Goal: Transaction & Acquisition: Purchase product/service

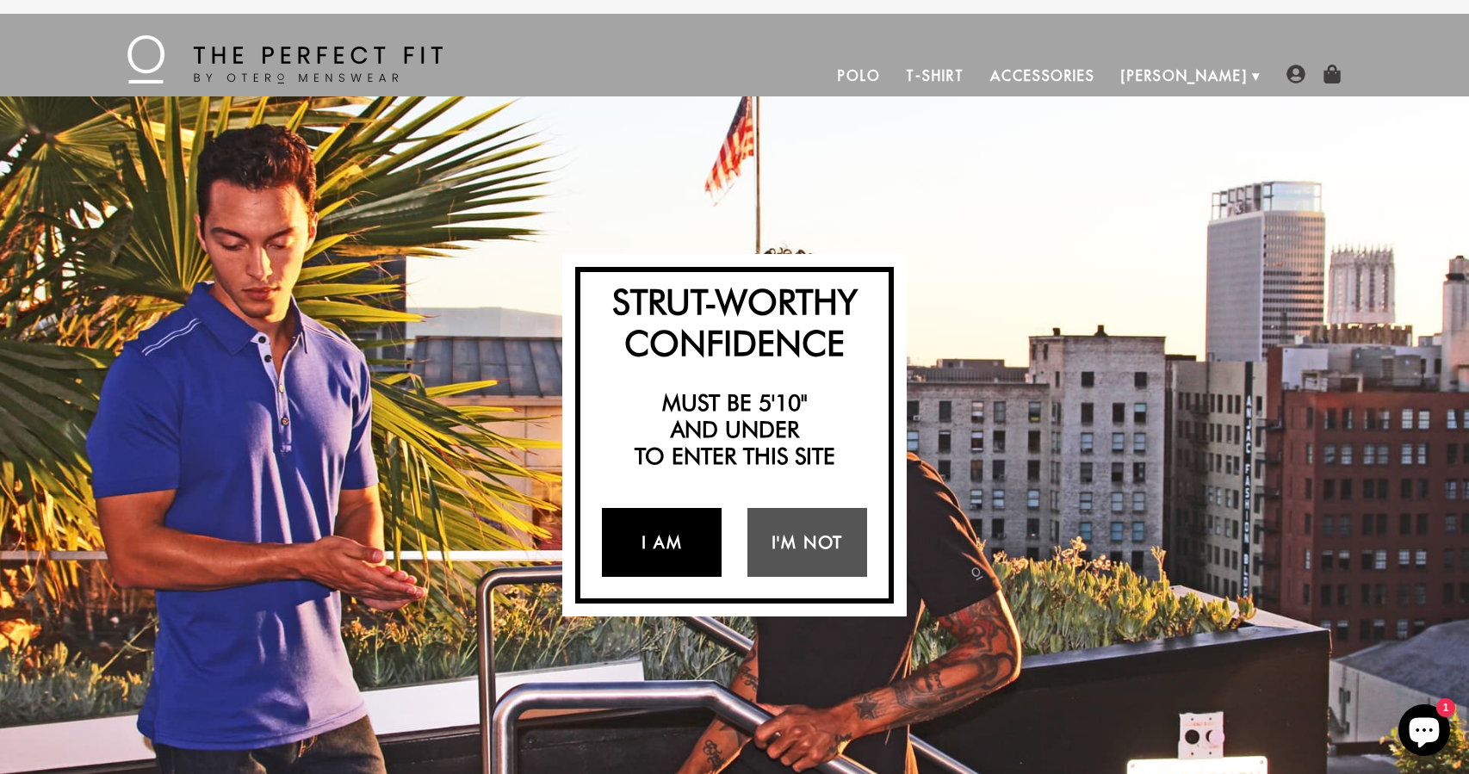
click at [664, 552] on link "I Am" at bounding box center [662, 542] width 120 height 69
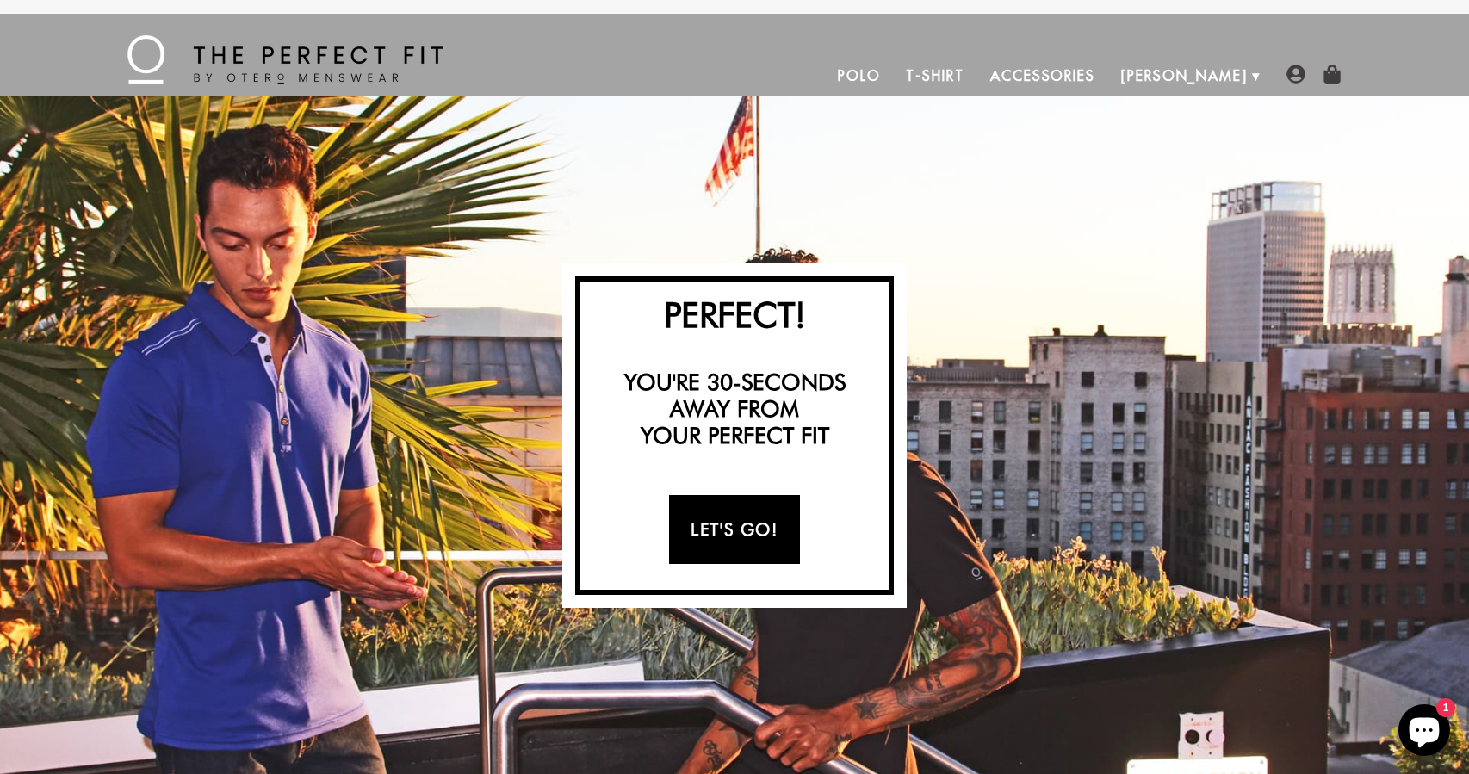
click at [718, 535] on link "Let's Go!" at bounding box center [734, 529] width 130 height 69
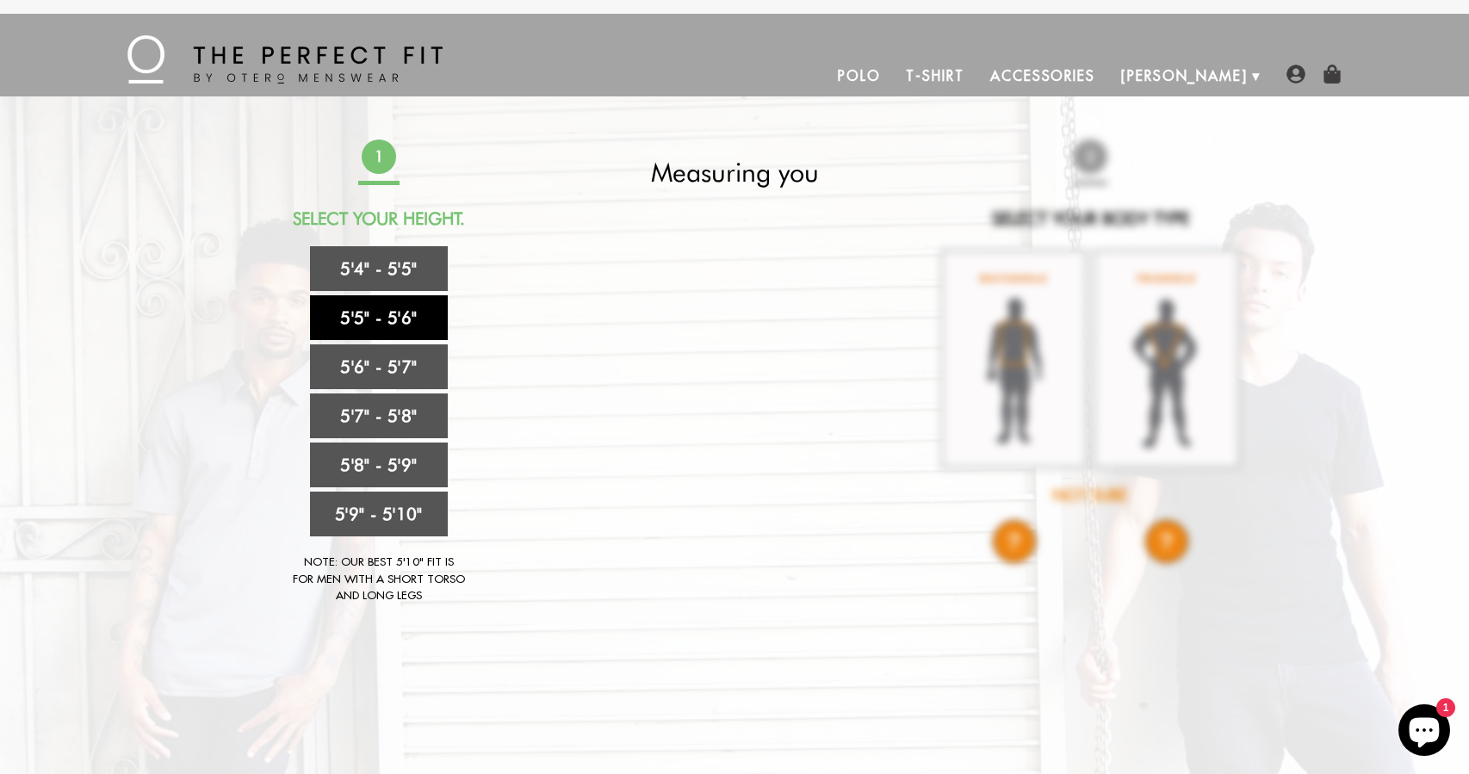
click at [387, 322] on link "5'5" - 5'6"" at bounding box center [379, 317] width 138 height 45
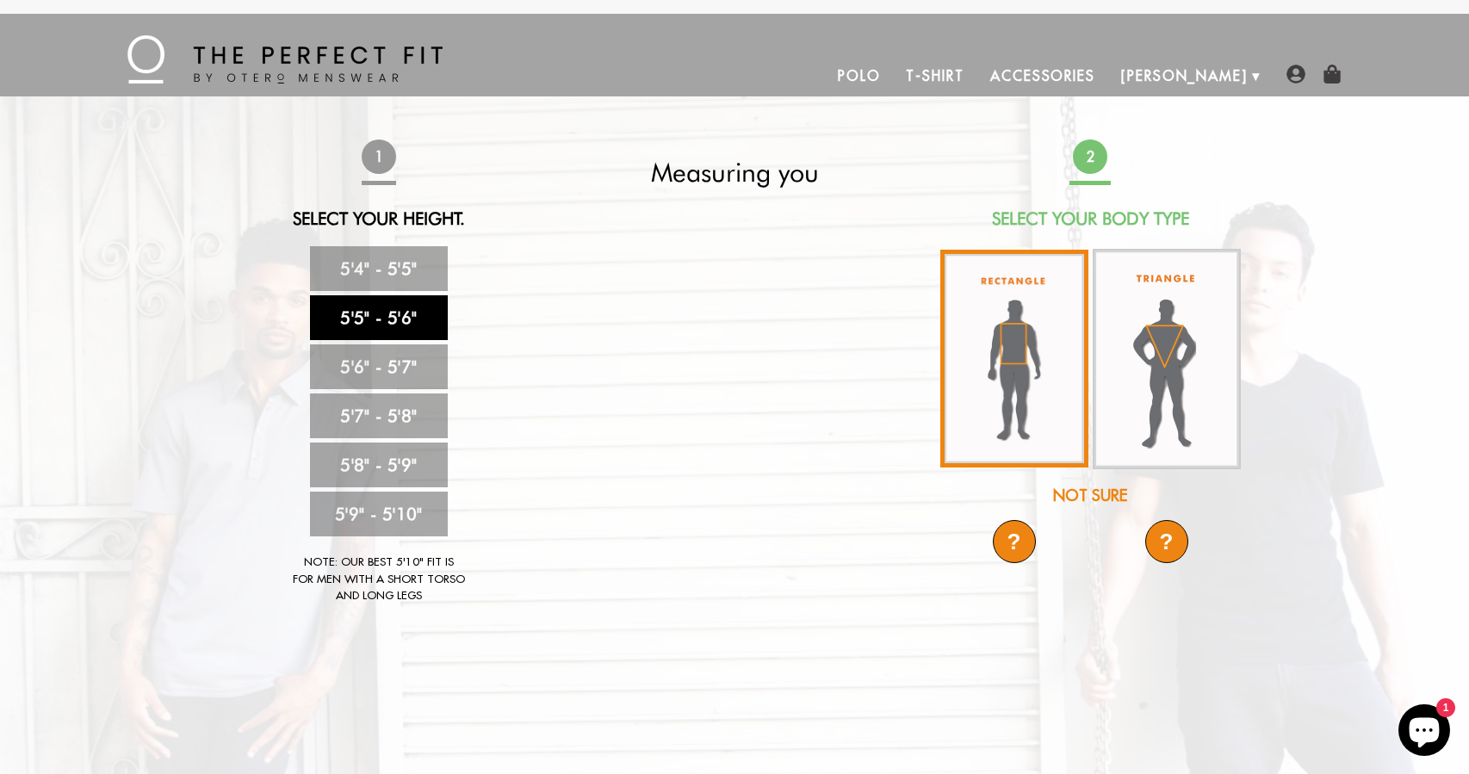
click at [1014, 356] on img at bounding box center [1014, 359] width 148 height 218
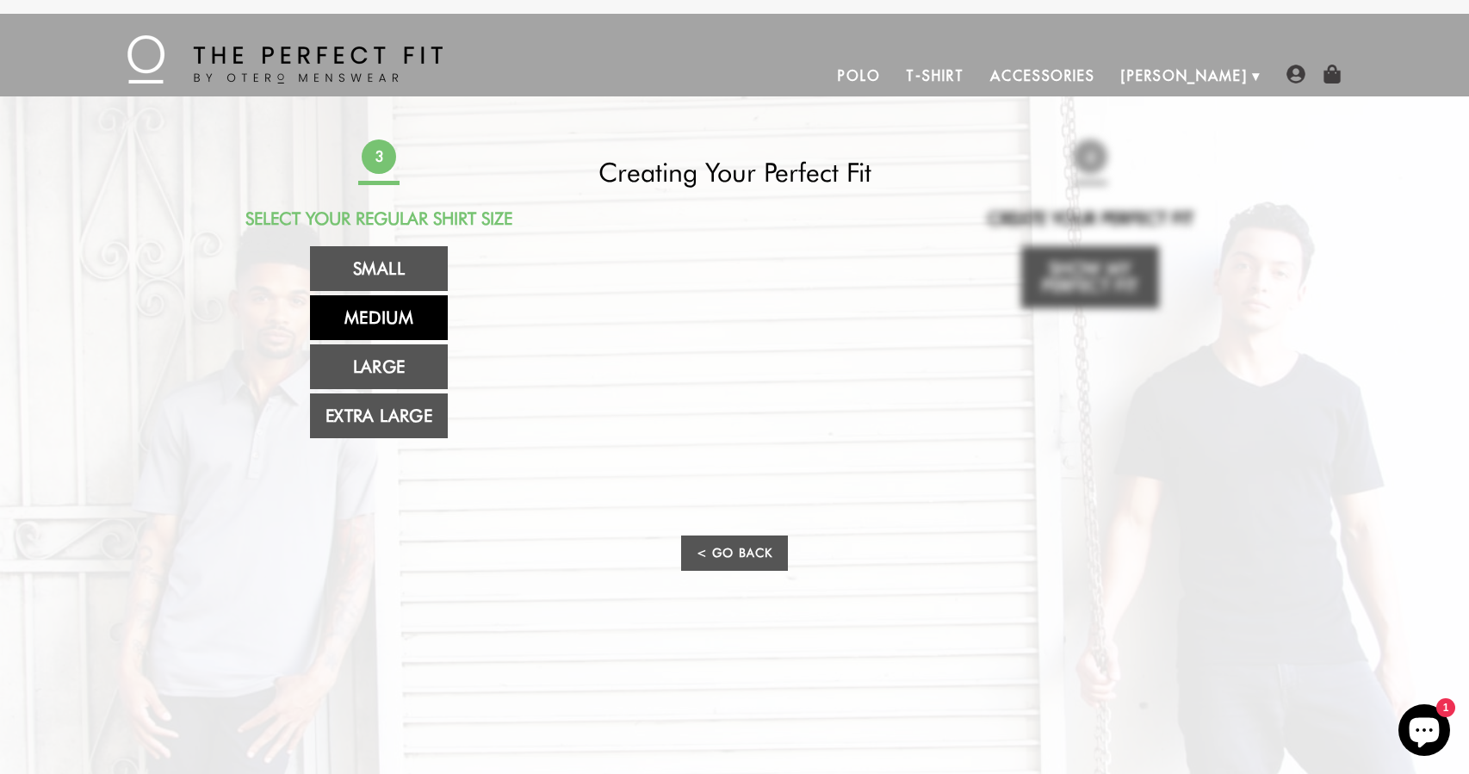
click at [381, 320] on link "Medium" at bounding box center [379, 317] width 138 height 45
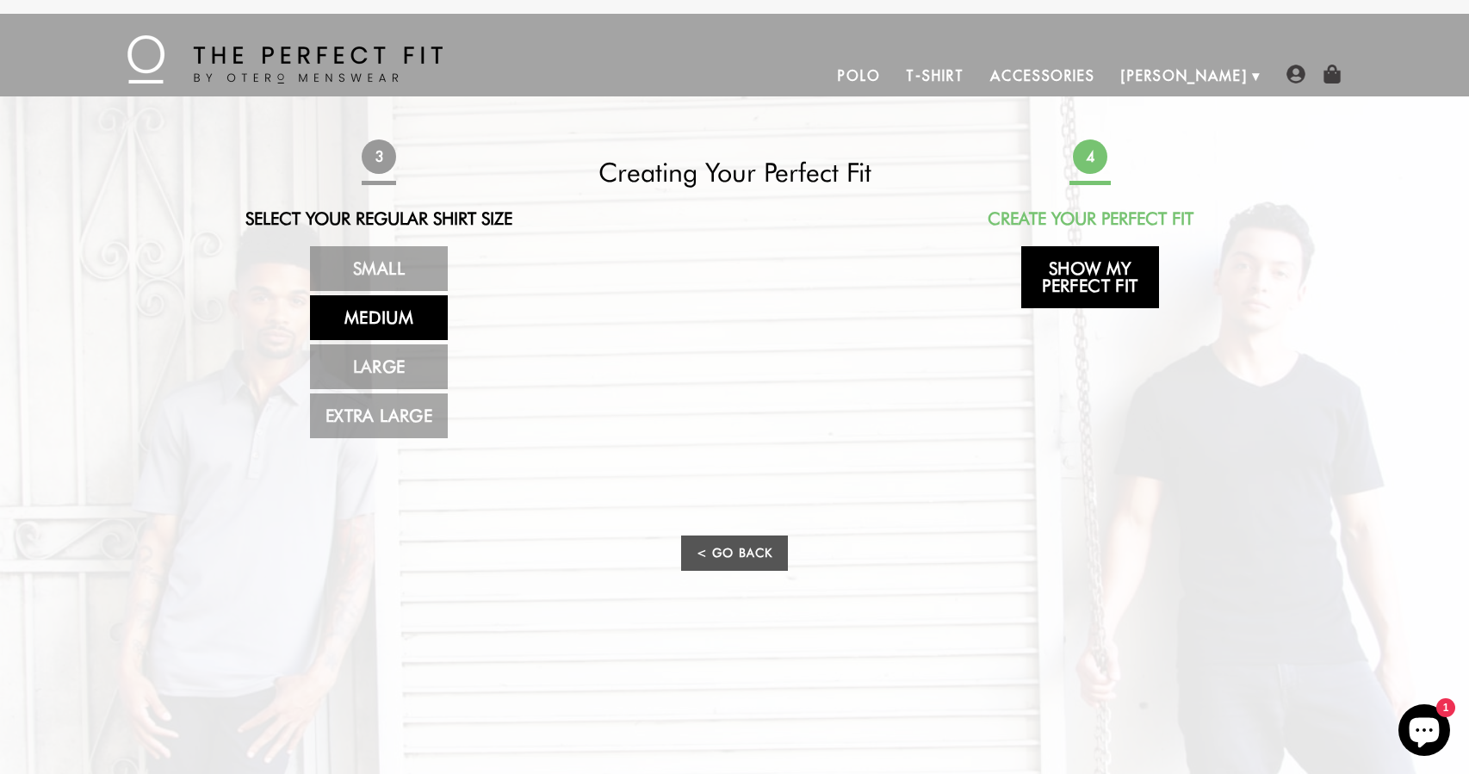
click at [1088, 285] on link "Show My Perfect Fit" at bounding box center [1090, 277] width 138 height 62
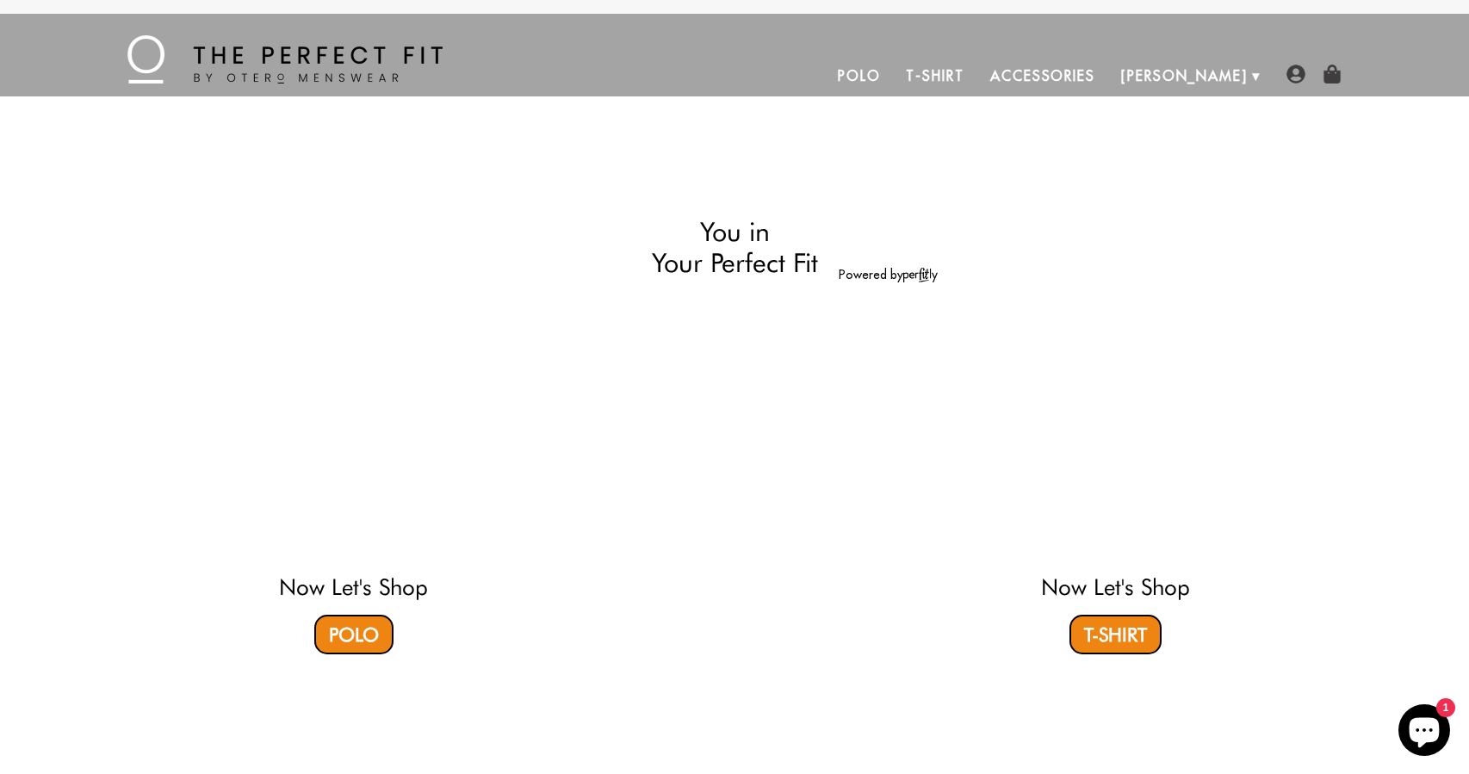
select select "55-56"
select select "M"
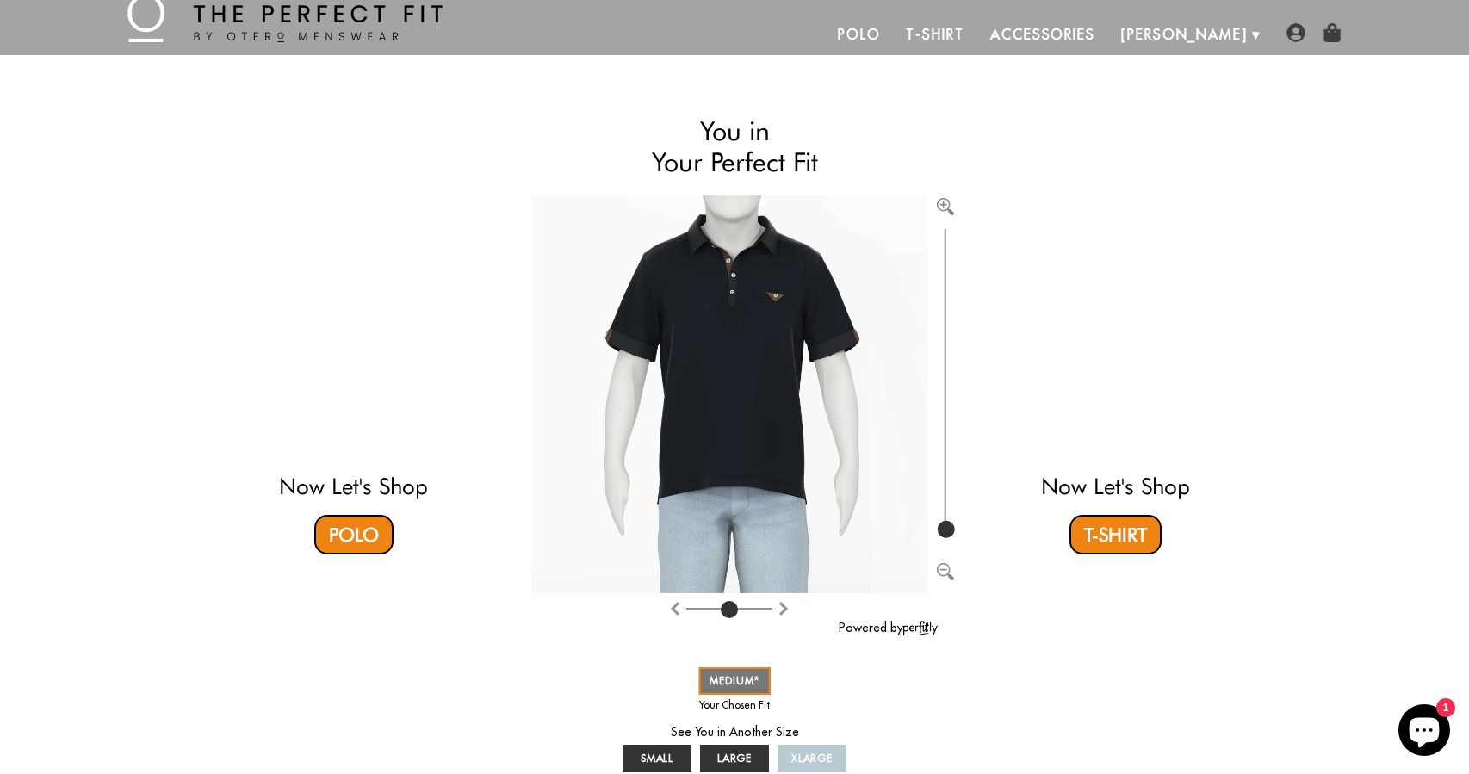
scroll to position [22, 0]
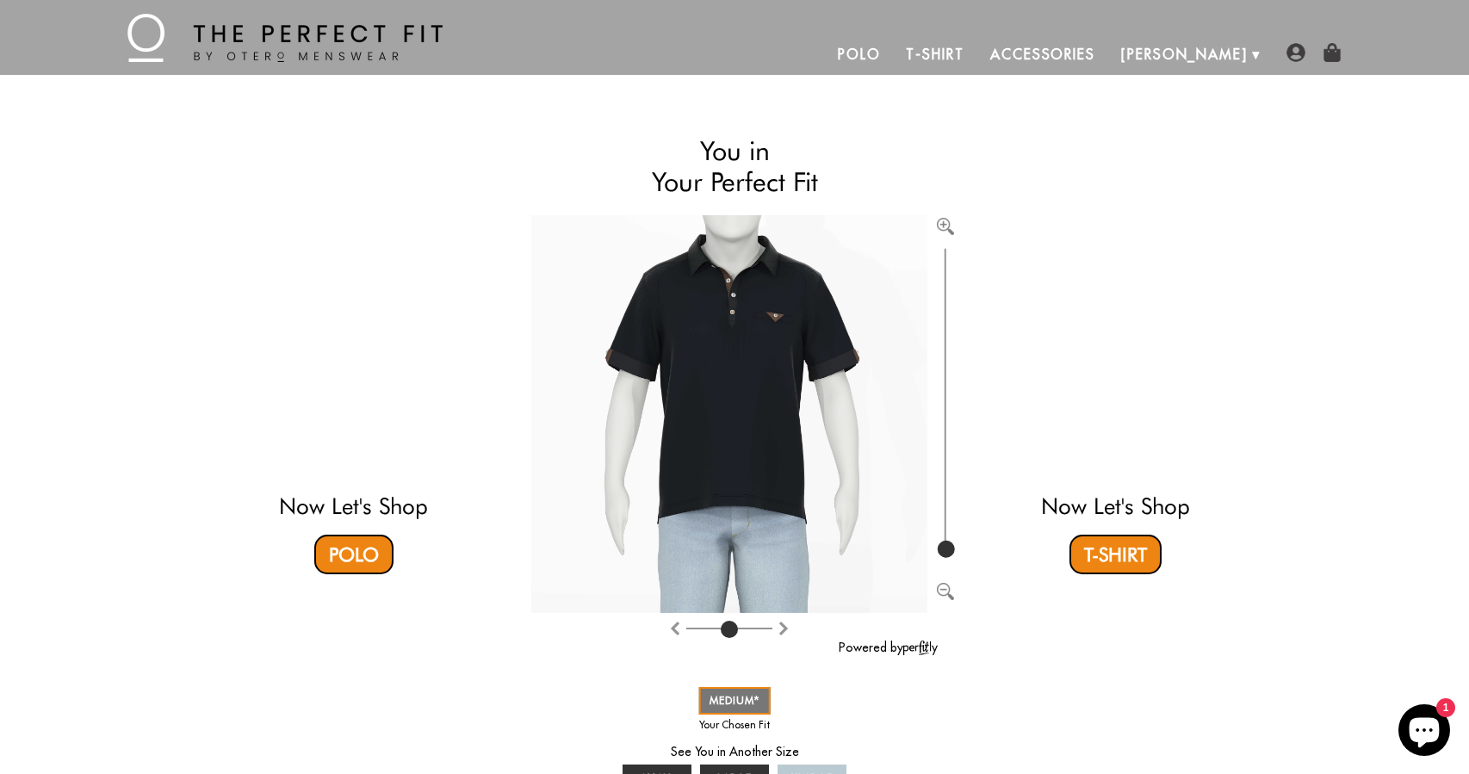
click at [1115, 360] on video at bounding box center [1115, 349] width 513 height 257
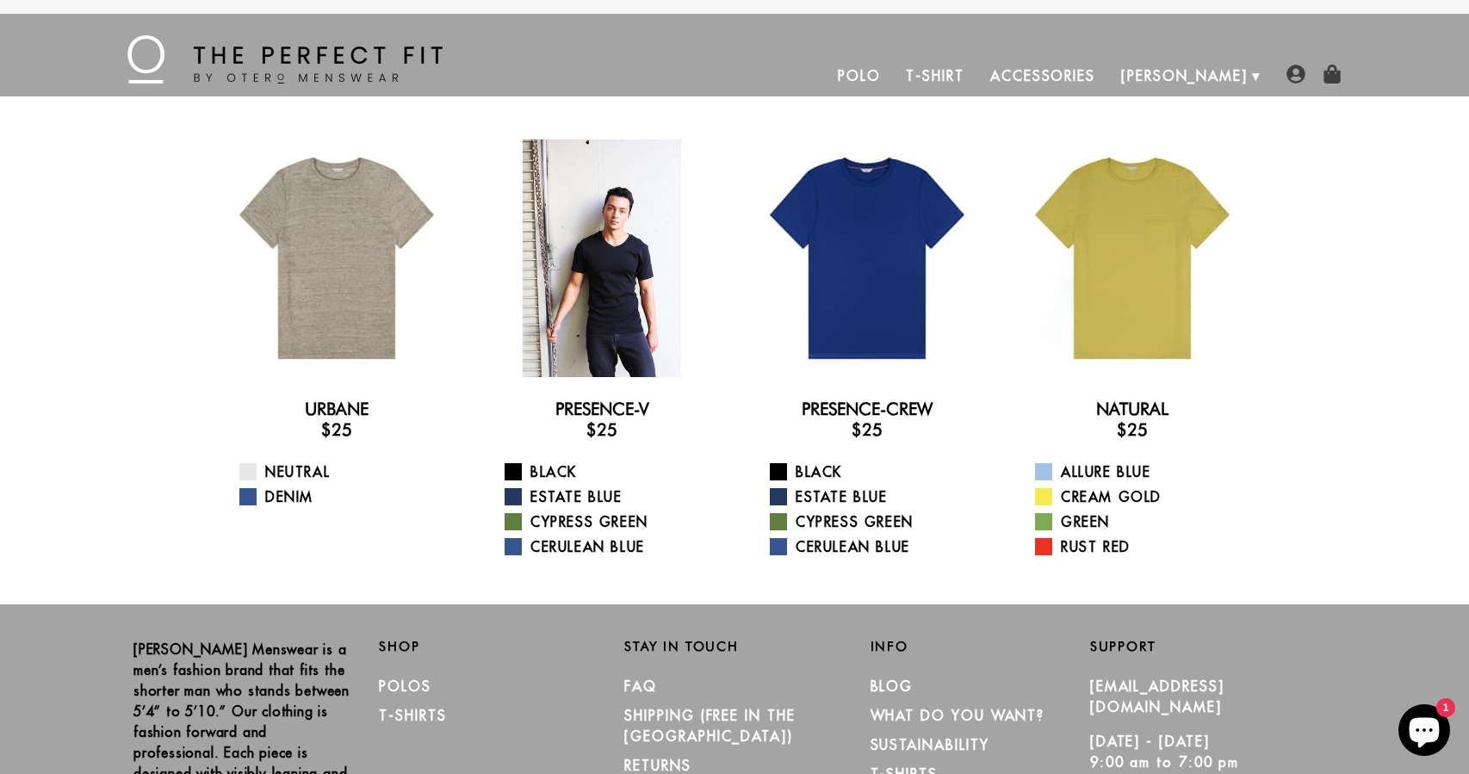
click at [592, 220] on div at bounding box center [602, 258] width 238 height 238
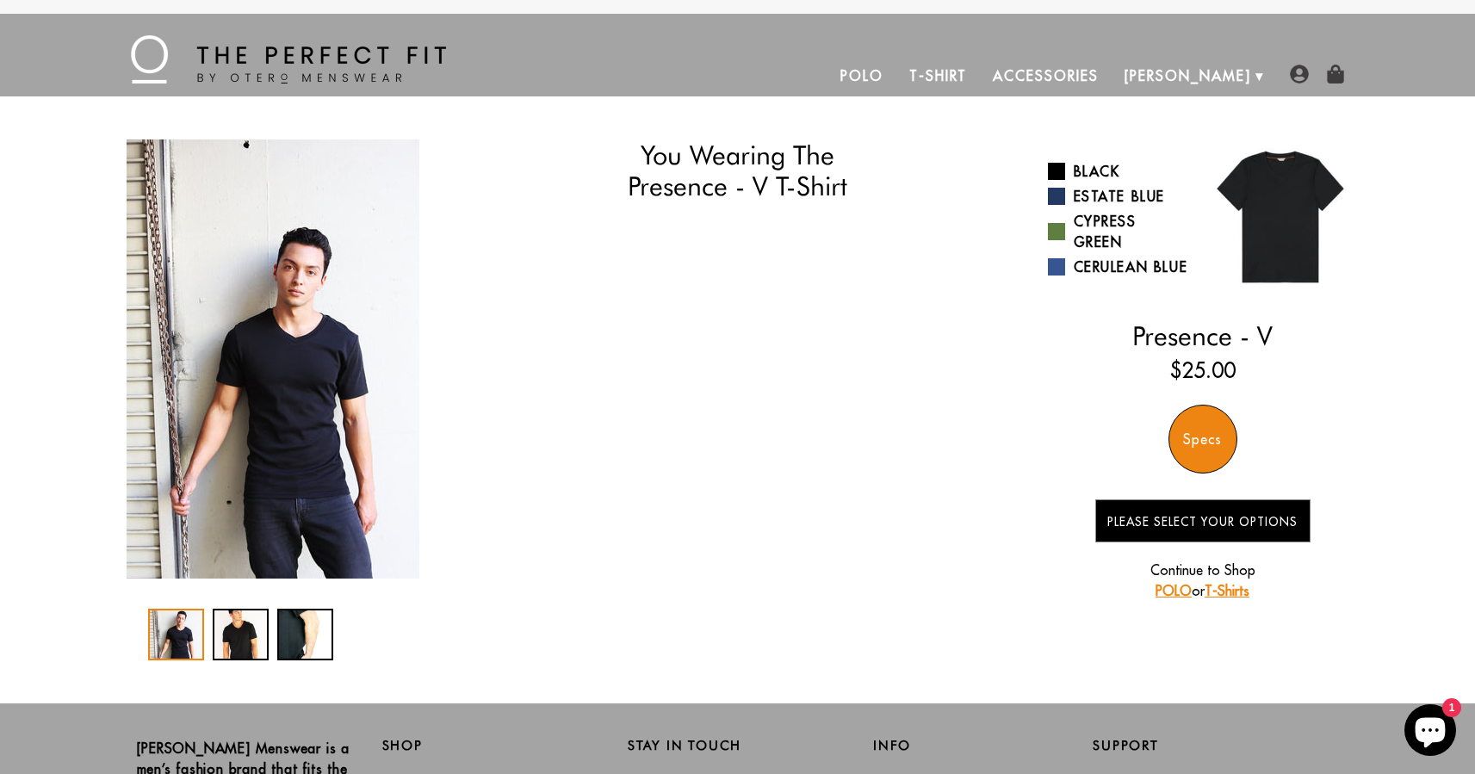
select select "55-56"
select select "M"
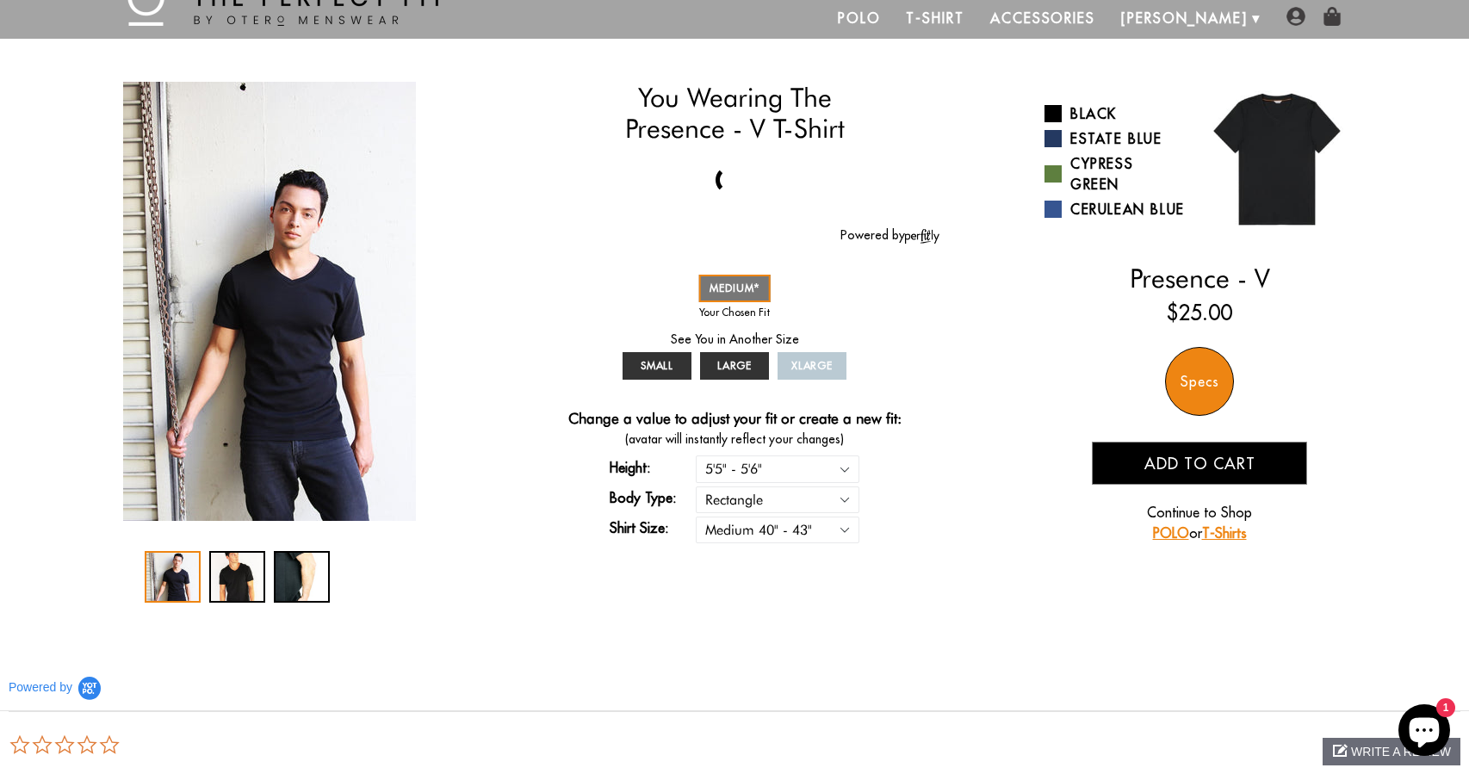
scroll to position [17, 0]
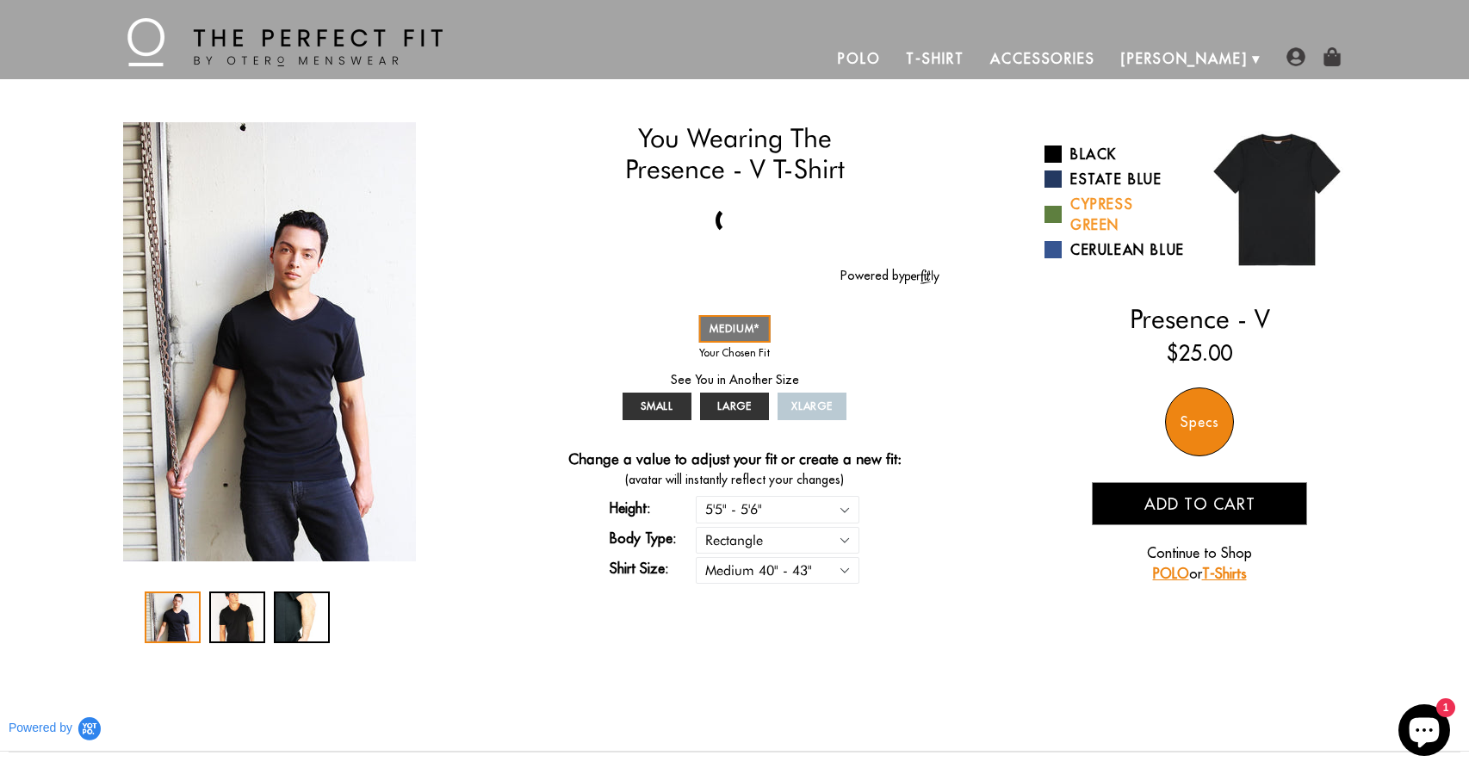
click at [1058, 206] on span at bounding box center [1052, 214] width 17 height 17
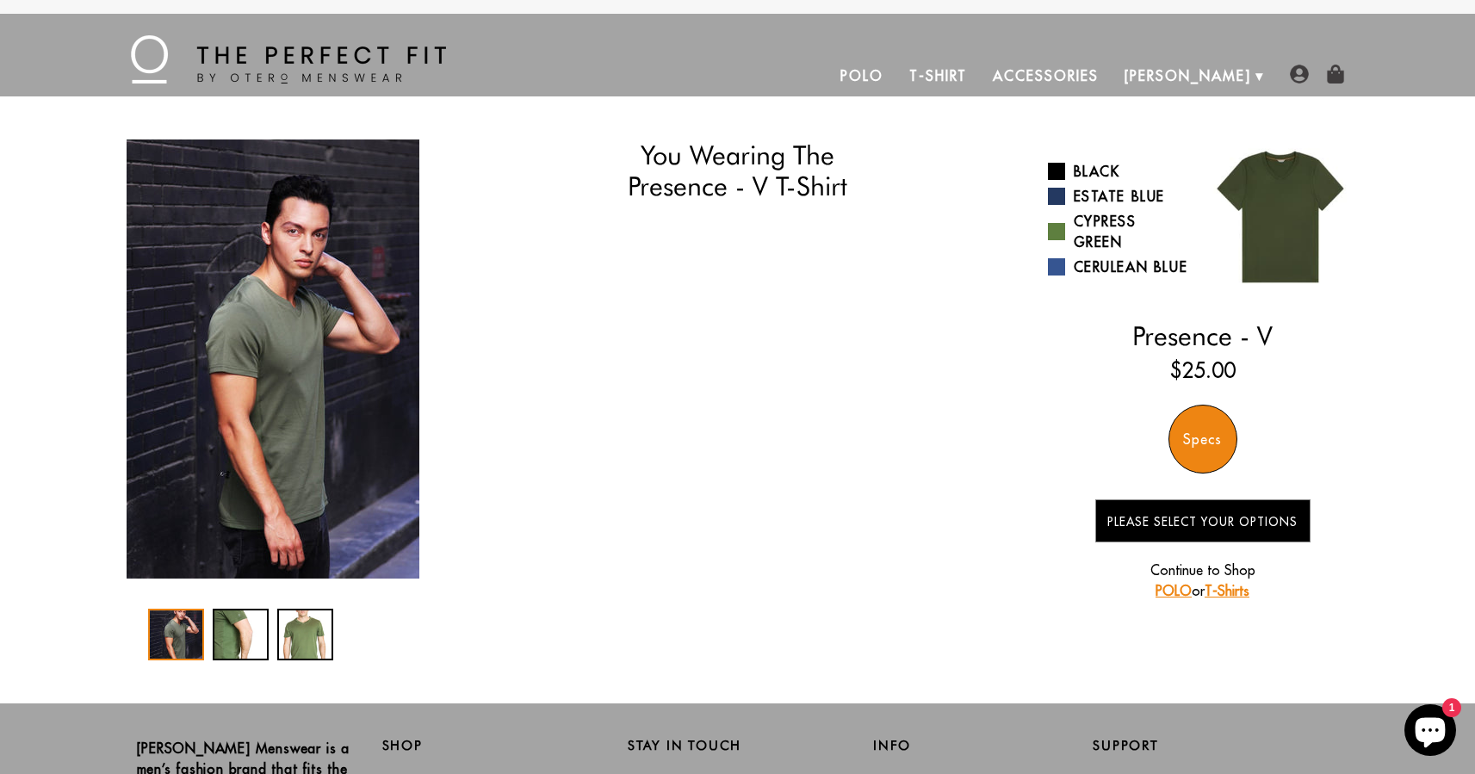
select select "55-56"
select select "M"
